Goal: Transaction & Acquisition: Book appointment/travel/reservation

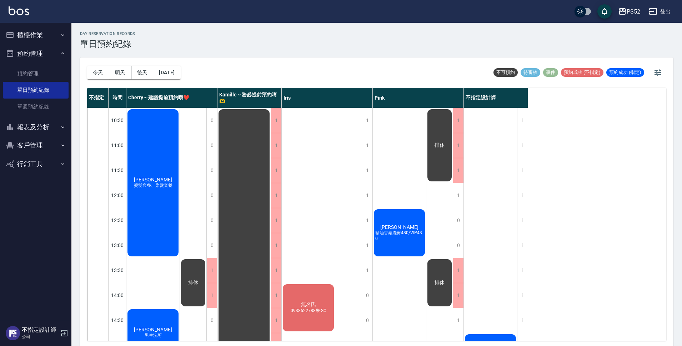
scroll to position [107, 0]
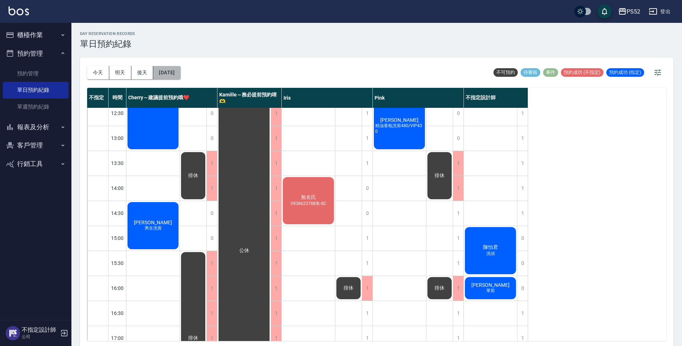
click at [170, 74] on button "[DATE]" at bounding box center [166, 72] width 27 height 13
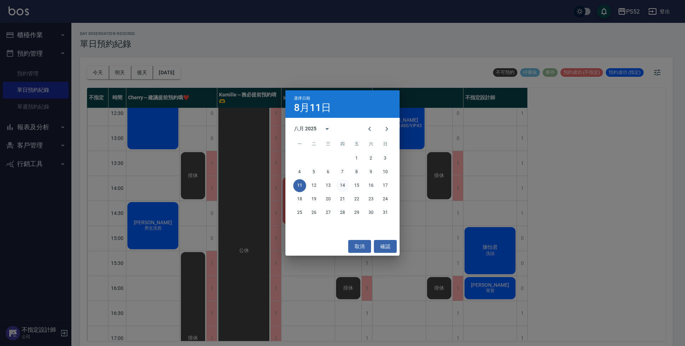
click at [345, 185] on button "14" at bounding box center [342, 185] width 13 height 13
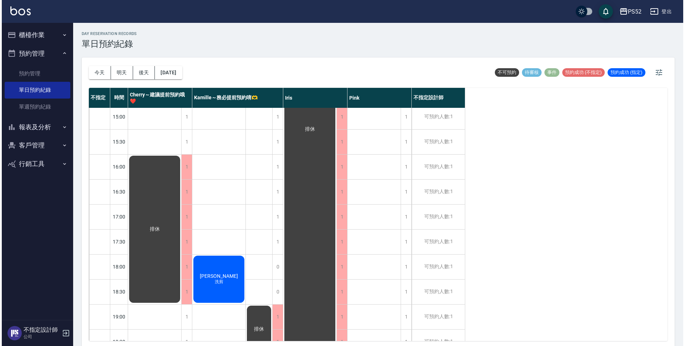
scroll to position [273, 0]
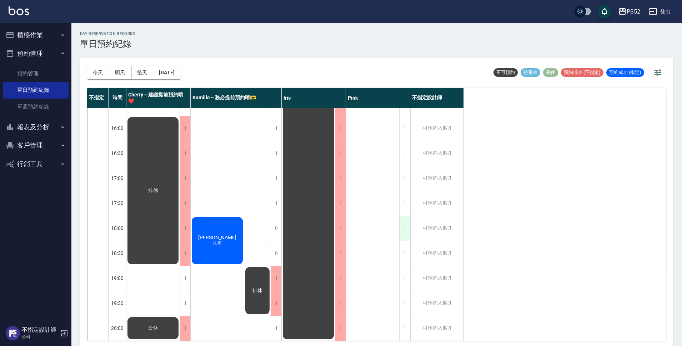
click at [404, 229] on div "1" at bounding box center [404, 228] width 11 height 25
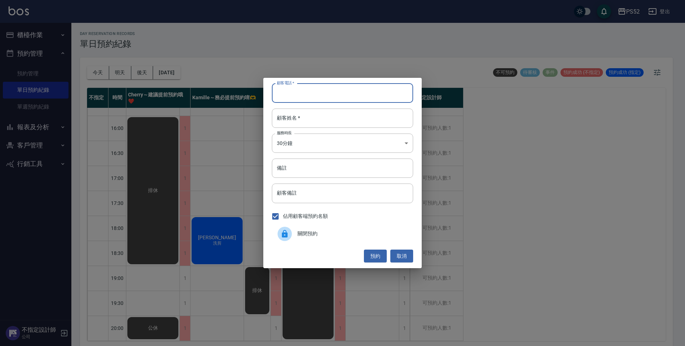
click at [315, 93] on input "顧客電話   *" at bounding box center [342, 93] width 141 height 19
type input "0"
click at [34, 140] on div "顧客電話   * 0 顧客電話   * 顧客姓名   * 顧客姓名   * 服務時長 30分鐘 1 服務時長 備註 備註 顧客備註 顧客備註 佔用顧客端預約名…" at bounding box center [342, 173] width 685 height 346
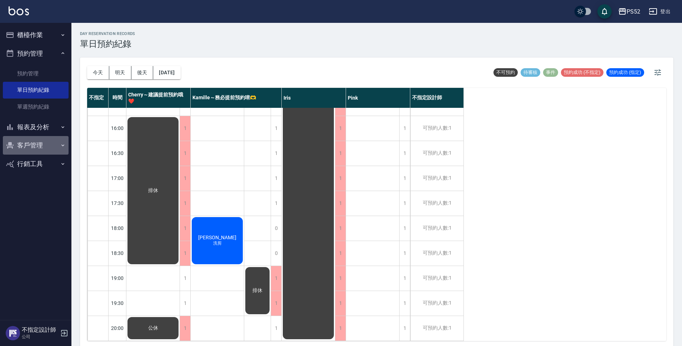
click at [34, 141] on button "客戶管理" at bounding box center [36, 145] width 66 height 19
click at [45, 165] on link "客戶列表" at bounding box center [36, 165] width 66 height 16
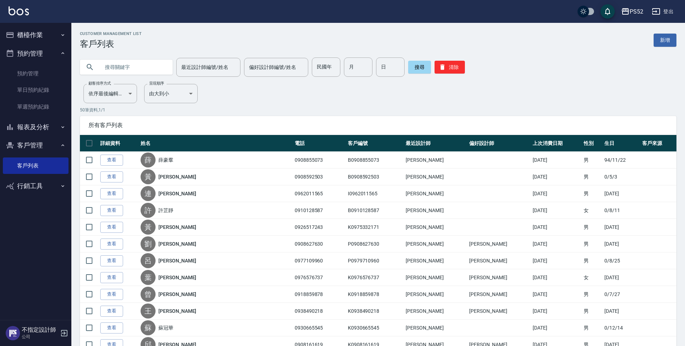
click at [141, 67] on input "text" at bounding box center [133, 66] width 67 height 19
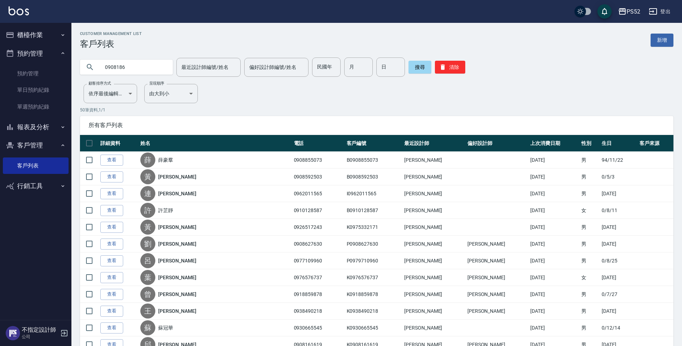
type input "0908186"
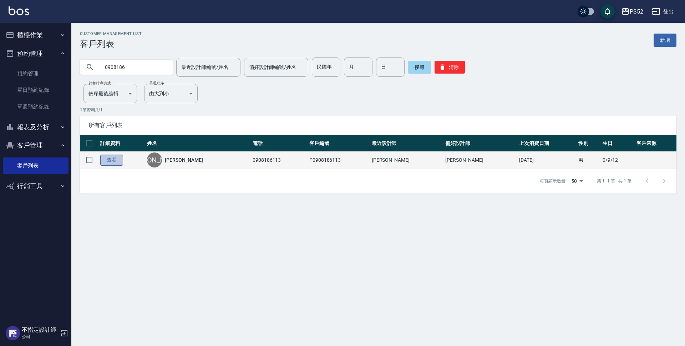
click at [118, 158] on link "查看" at bounding box center [111, 160] width 23 height 11
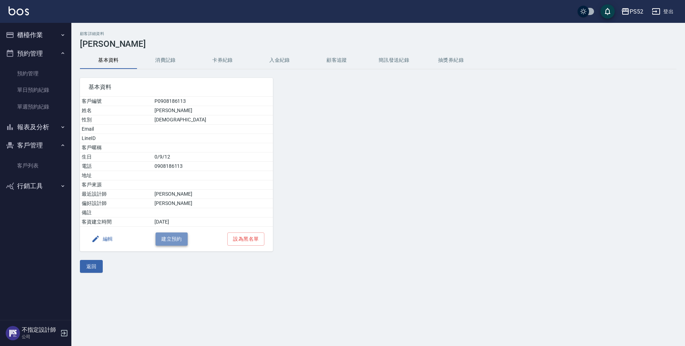
click at [174, 235] on button "建立預約" at bounding box center [172, 238] width 32 height 13
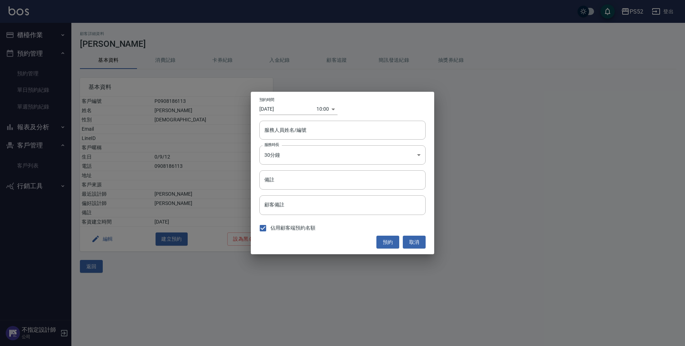
click at [317, 112] on body "PS52 登出 櫃檯作業 排班表 現場電腦打卡 掃碼打卡 預約管理 預約管理 單日預約紀錄 單週預約紀錄 報表及分析 報表目錄 互助日報表 互助點數明細 設計…" at bounding box center [342, 173] width 685 height 346
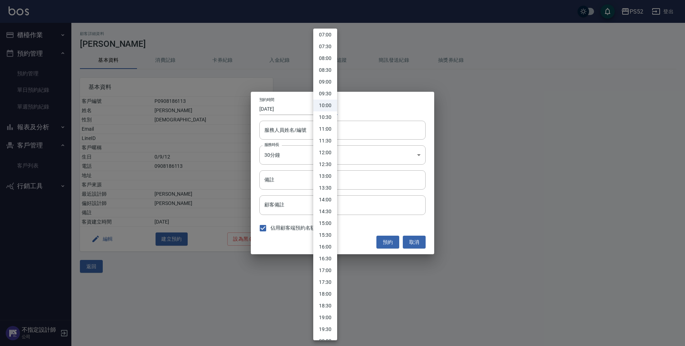
scroll to position [202, 0]
click at [329, 259] on li "18:00" at bounding box center [325, 259] width 24 height 12
type input "1754906400000"
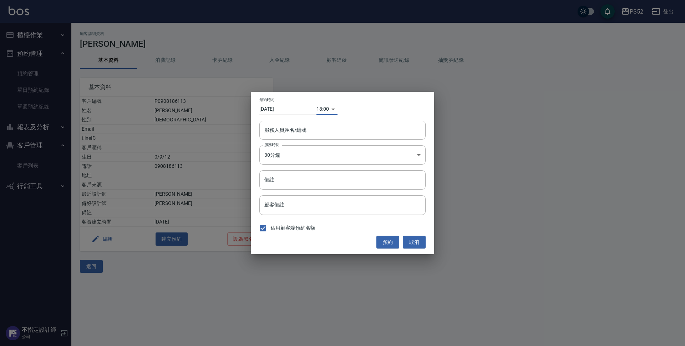
click at [291, 111] on input "[DATE]" at bounding box center [288, 109] width 57 height 12
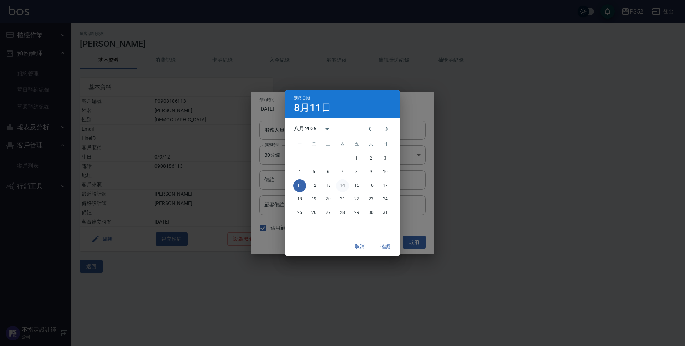
click at [343, 185] on button "14" at bounding box center [342, 185] width 13 height 13
type input "[DATE]"
type input "1755165600000"
click at [384, 250] on button "確認" at bounding box center [385, 246] width 23 height 13
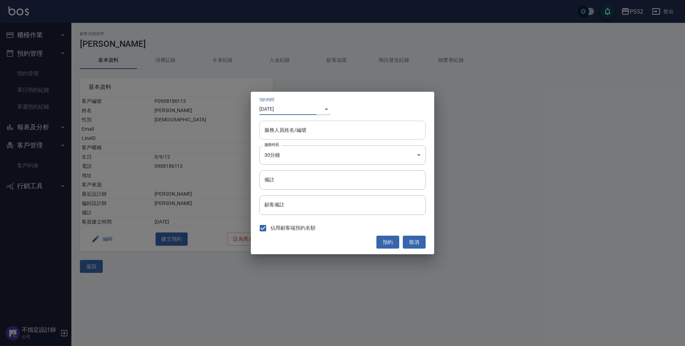
click at [323, 137] on div "服務人員姓名/編號" at bounding box center [343, 130] width 166 height 19
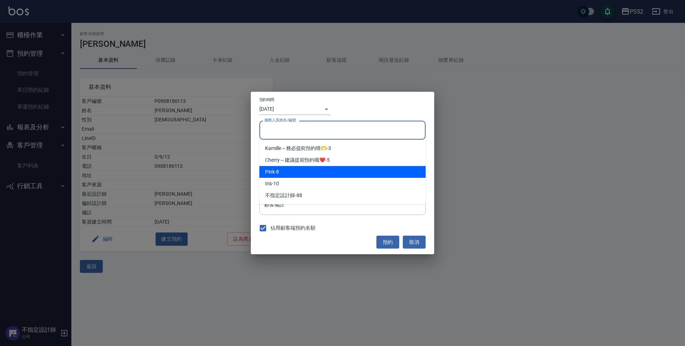
click at [318, 171] on div "Pink -8" at bounding box center [343, 172] width 166 height 12
type input "Pink-8"
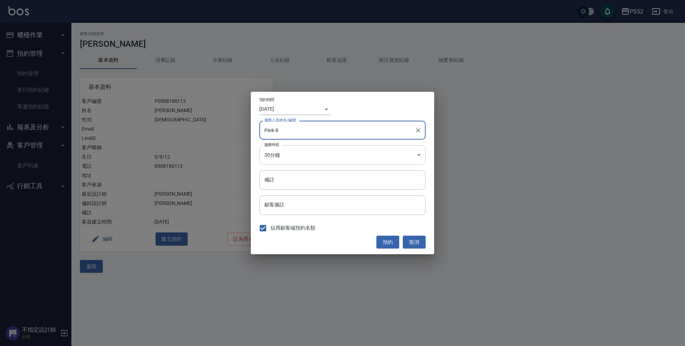
click at [297, 158] on body "PS52 登出 櫃檯作業 排班表 現場電腦打卡 掃碼打卡 預約管理 預約管理 單日預約紀錄 單週預約紀錄 報表及分析 報表目錄 互助日報表 互助點數明細 設計…" at bounding box center [342, 173] width 685 height 346
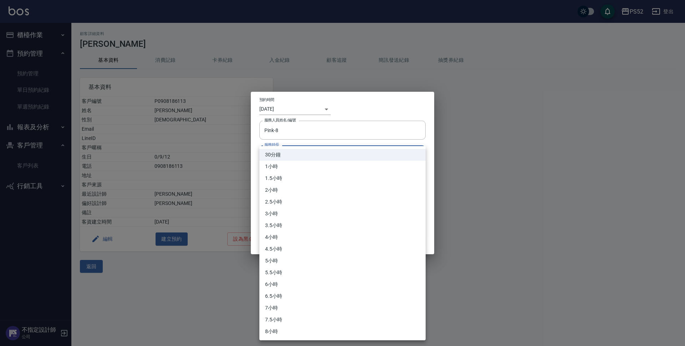
click at [297, 168] on li "1小時" at bounding box center [343, 167] width 166 height 12
type input "2"
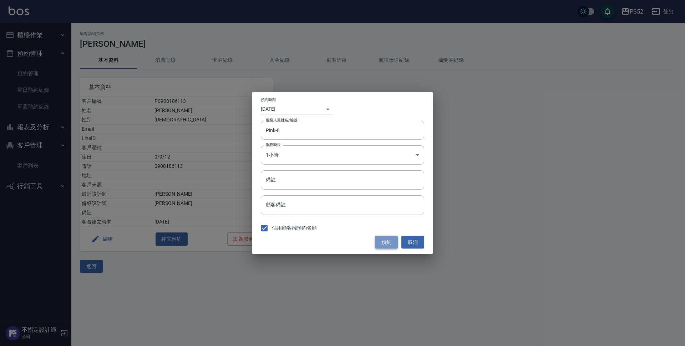
click at [389, 243] on button "預約" at bounding box center [386, 242] width 23 height 13
